Goal: Check status: Check status

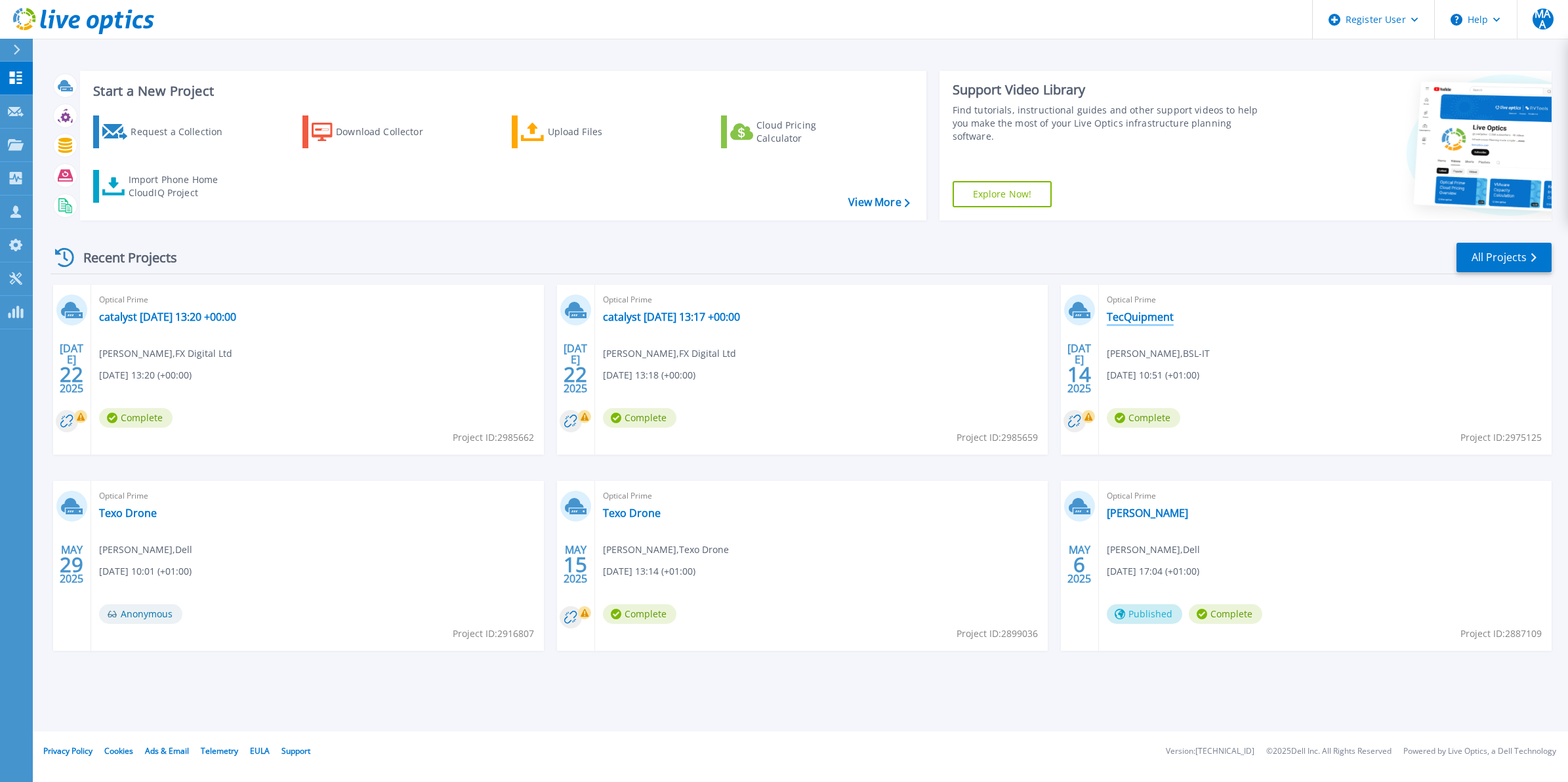
click at [1145, 320] on link "TecQuipment" at bounding box center [1140, 317] width 67 height 13
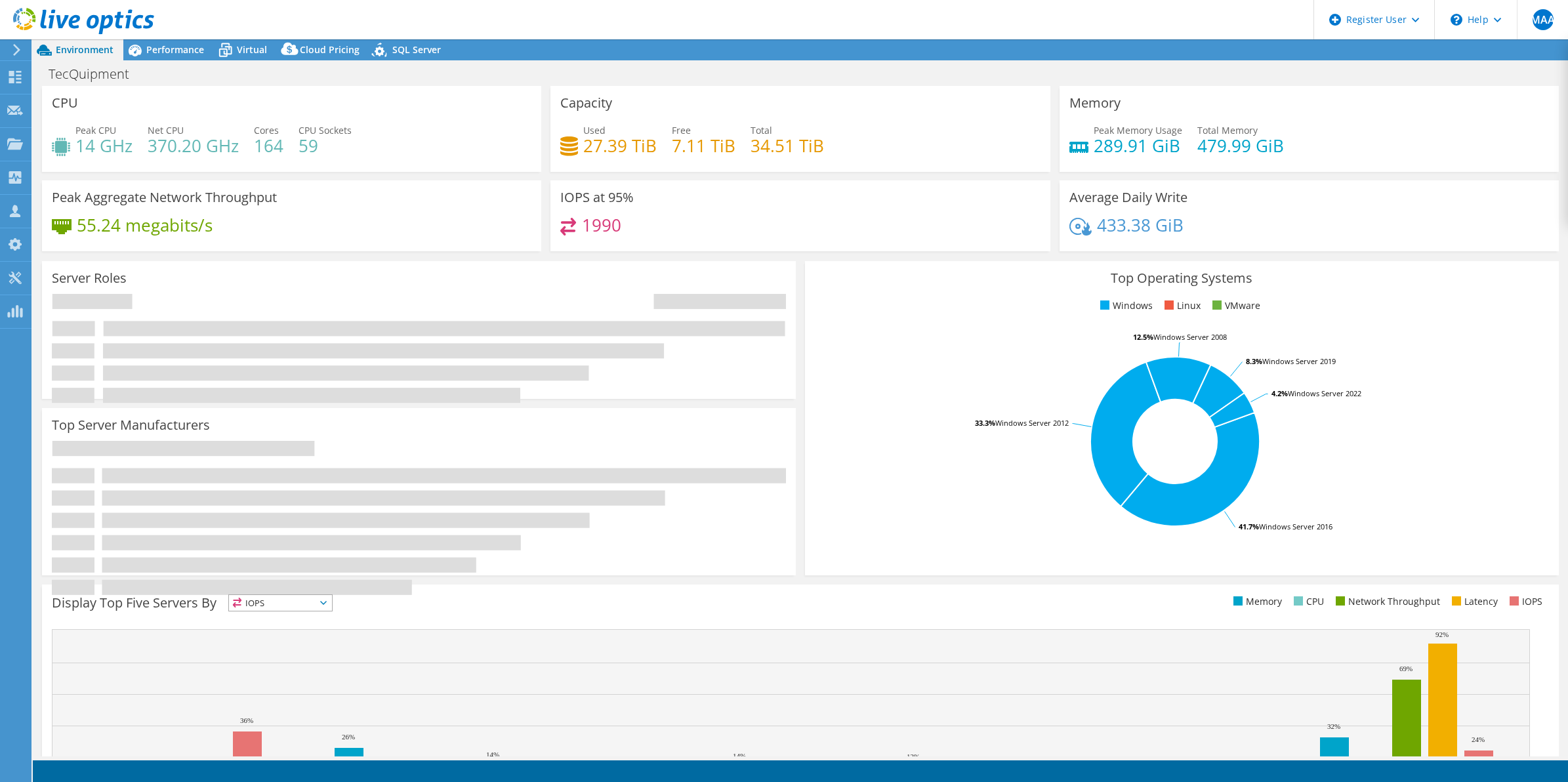
select select "USD"
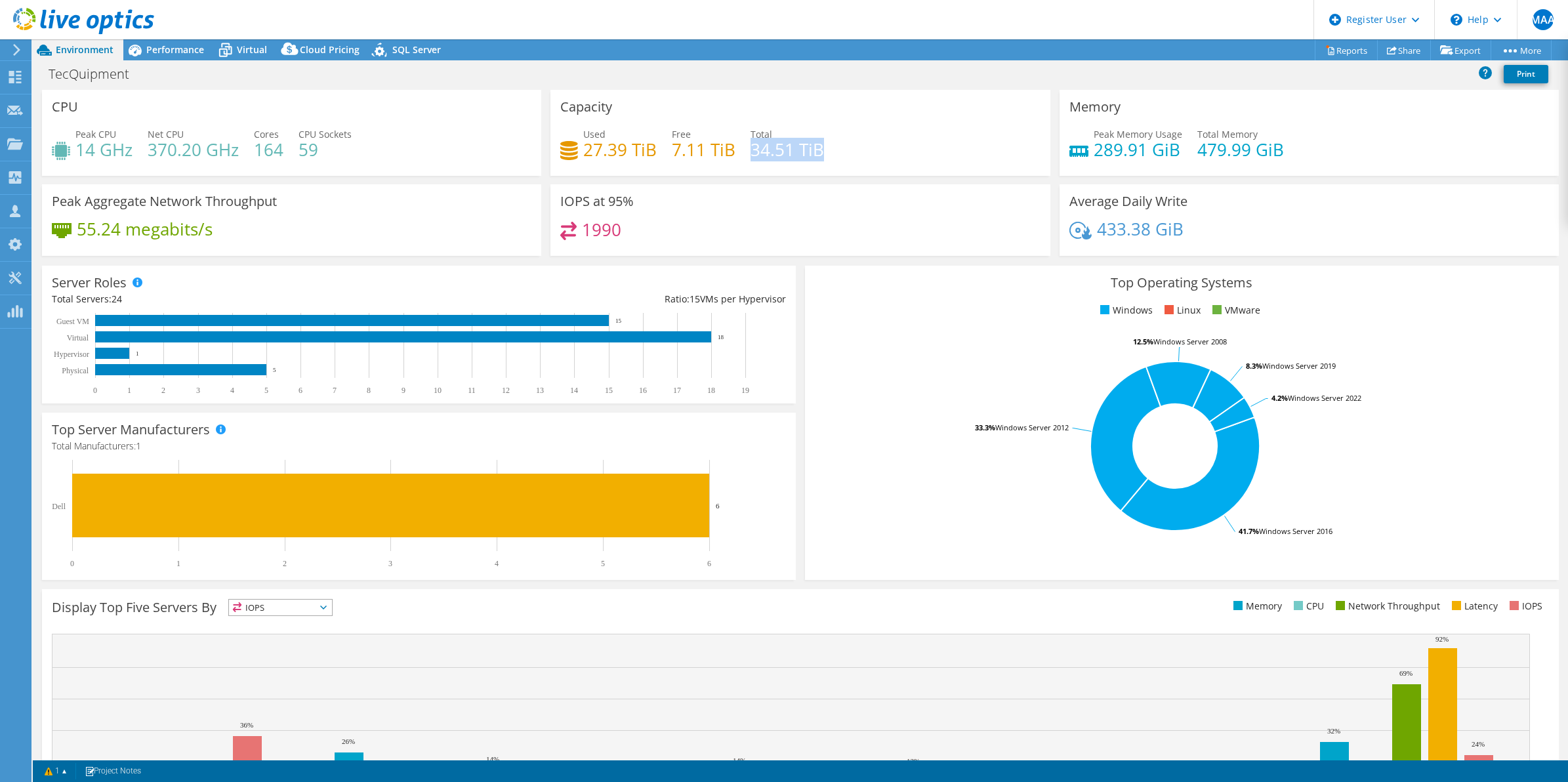
drag, startPoint x: 749, startPoint y: 153, endPoint x: 824, endPoint y: 152, distance: 75.0
click at [824, 152] on div "Used 27.39 TiB Free 7.11 TiB Total 34.51 TiB" at bounding box center [800, 149] width 479 height 43
click at [657, 158] on div "Used 27.39 TiB Free 7.11 TiB Total 34.51 TiB" at bounding box center [800, 149] width 479 height 43
click at [782, 51] on div "Project Actions Project Actions Reports Share Export vSAN ReadyNode Sizer" at bounding box center [801, 50] width 1536 height 21
click at [593, 63] on div "TecQuipment Print" at bounding box center [801, 74] width 1536 height 24
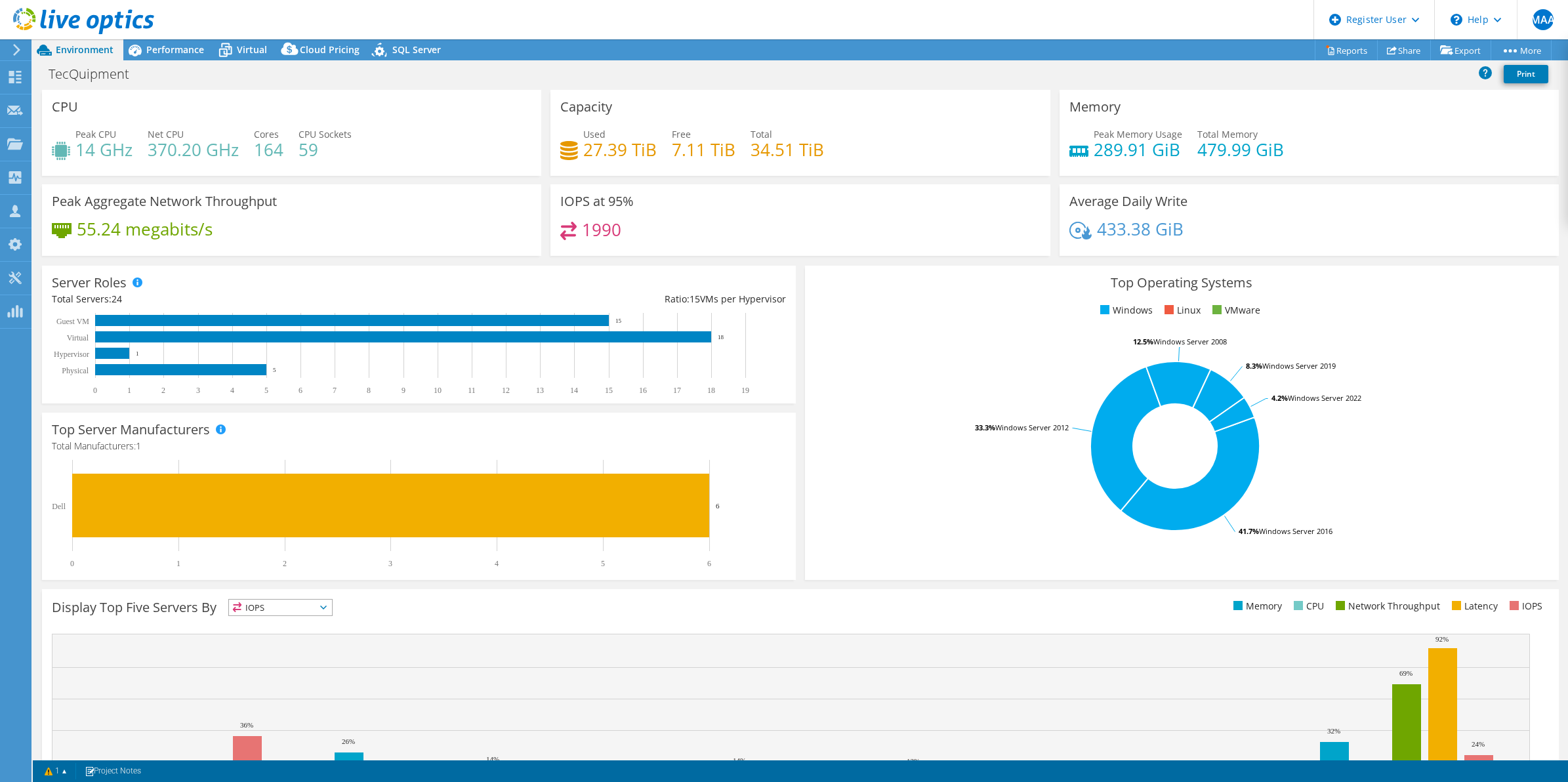
click at [920, 78] on div "TecQuipment Print" at bounding box center [801, 74] width 1536 height 24
click at [852, 69] on div "TecQuipment Print" at bounding box center [801, 74] width 1536 height 24
click at [1070, 152] on icon at bounding box center [1079, 151] width 19 height 11
drag, startPoint x: 1089, startPoint y: 152, endPoint x: 1158, endPoint y: 152, distance: 69.0
click at [1158, 152] on h4 "289.91 GiB" at bounding box center [1138, 149] width 88 height 14
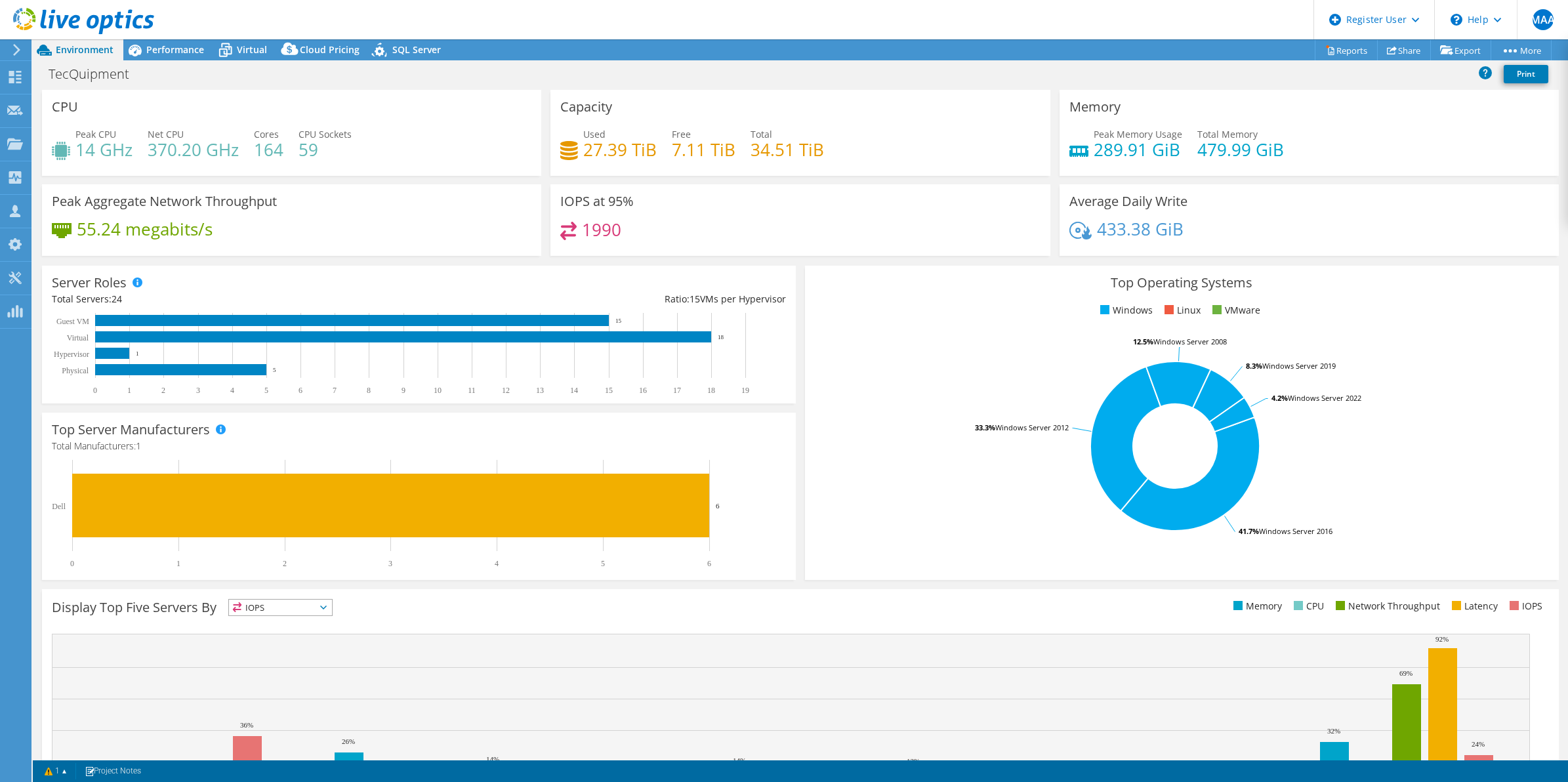
drag, startPoint x: 1158, startPoint y: 152, endPoint x: 1282, endPoint y: 152, distance: 124.0
click at [1282, 152] on div "Peak Memory Usage 289.91 GiB Total Memory 479.99 GiB" at bounding box center [1309, 149] width 479 height 43
click at [954, 123] on div "Capacity Used 27.39 TiB Free 7.11 TiB Total 34.51 TiB" at bounding box center [800, 133] width 499 height 86
